Goal: Find specific page/section: Find specific page/section

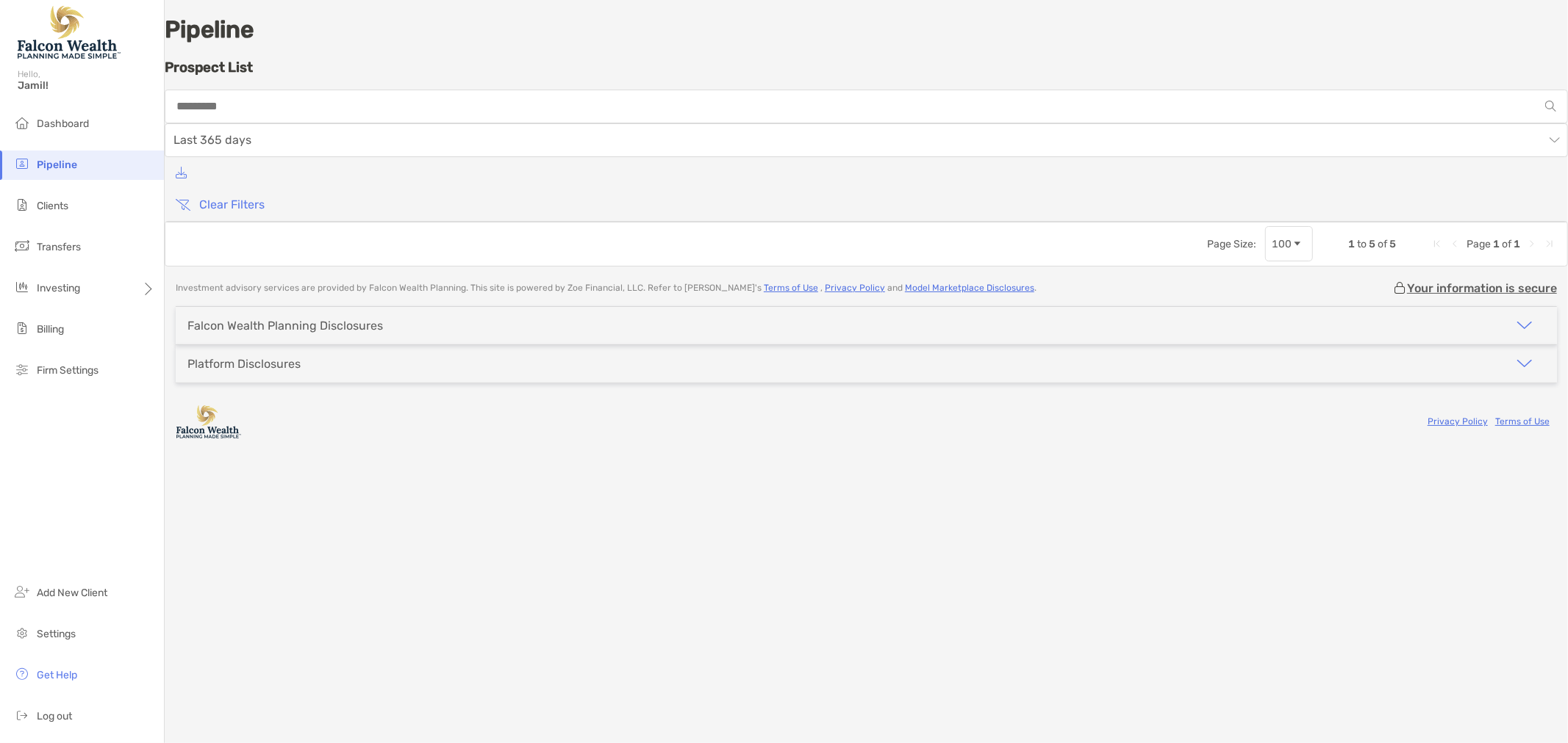
click at [239, 269] on input "****" at bounding box center [255, 281] width 156 height 23
type input "******"
click at [252, 306] on p "[PERSON_NAME]" at bounding box center [218, 314] width 82 height 18
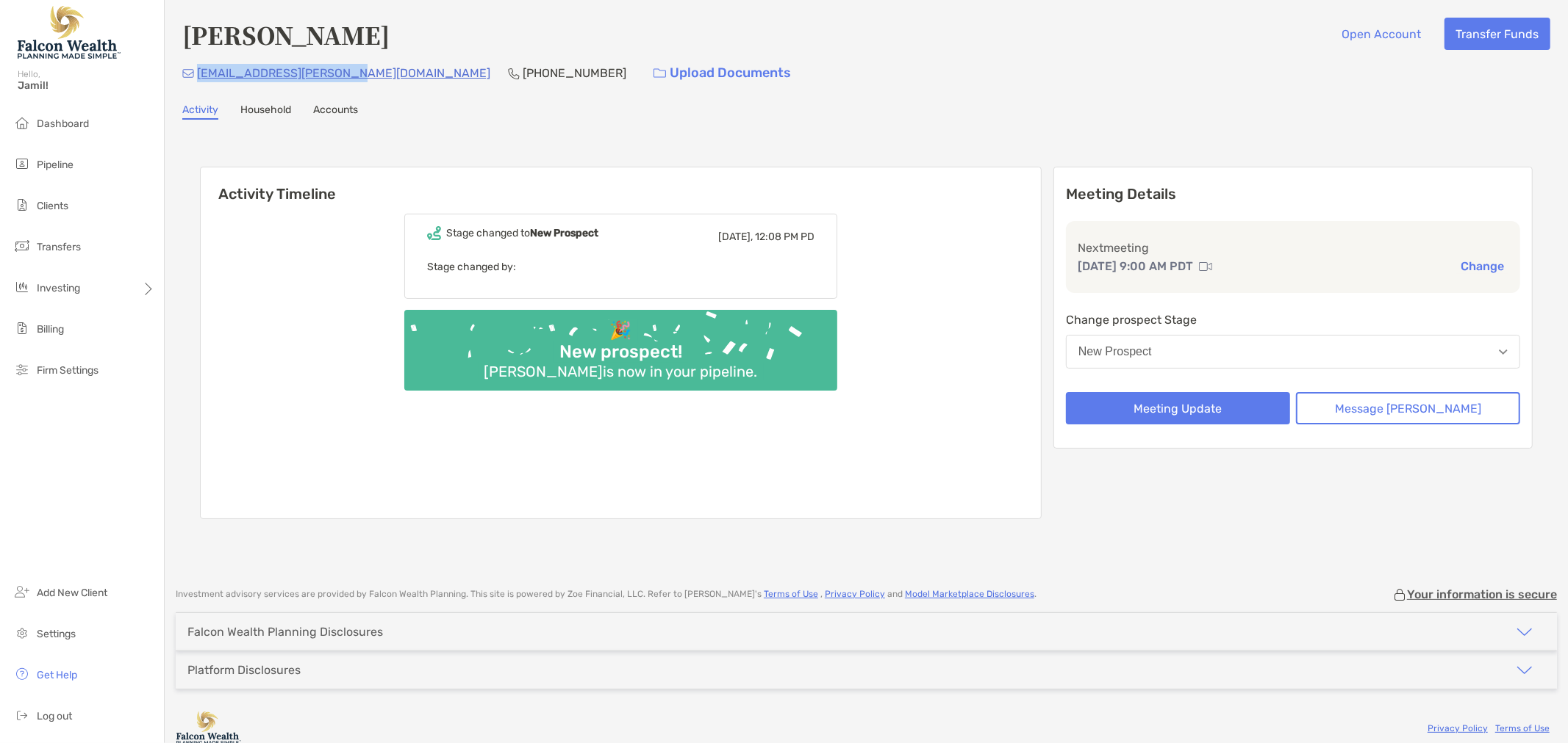
click at [199, 68] on div "nikhiln.bordia@gmail.com (607) 220-3618 Upload Documents" at bounding box center [866, 72] width 1368 height 31
